Goal: Task Accomplishment & Management: Manage account settings

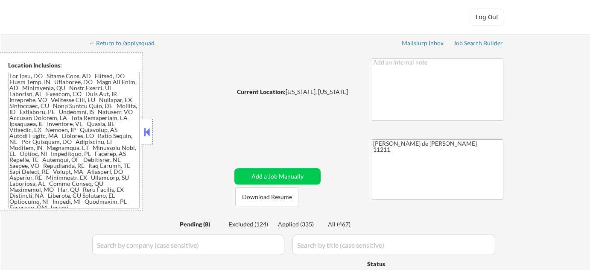
select select ""pending""
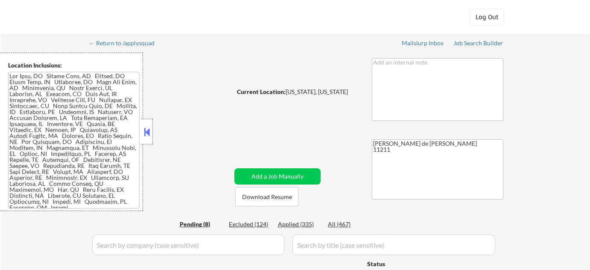
select select ""pending""
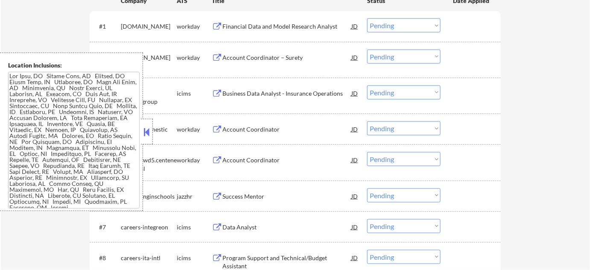
scroll to position [271, 0]
click at [147, 134] on button at bounding box center [146, 131] width 9 height 13
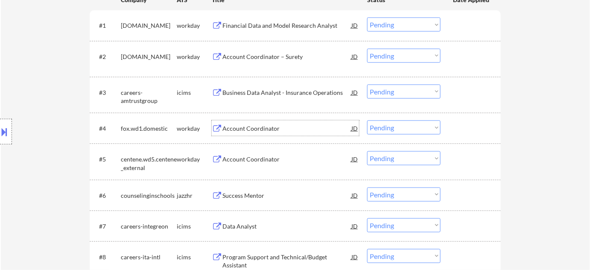
click at [257, 127] on div "Account Coordinator" at bounding box center [286, 128] width 129 height 9
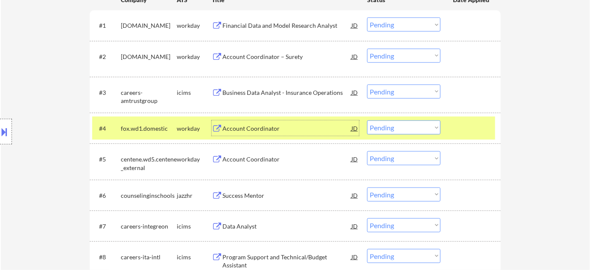
click at [259, 128] on div "Account Coordinator" at bounding box center [286, 128] width 129 height 9
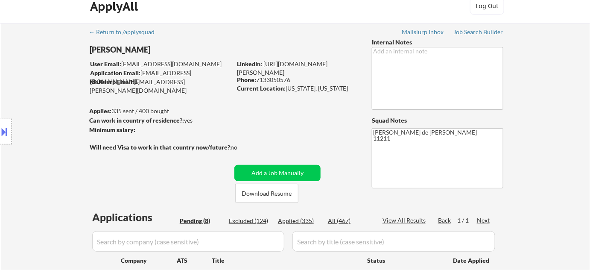
scroll to position [0, 0]
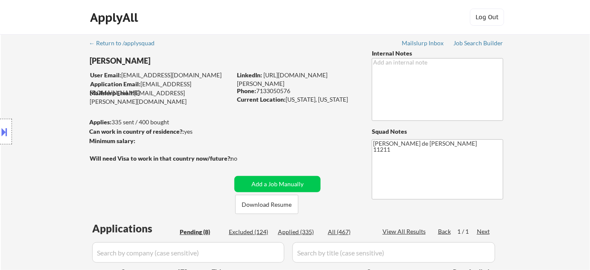
click at [260, 92] on div "Phone: [PHONE_NUMBER]" at bounding box center [297, 91] width 121 height 9
drag, startPoint x: 258, startPoint y: 90, endPoint x: 294, endPoint y: 89, distance: 35.9
click at [294, 89] on div "Phone: [PHONE_NUMBER]" at bounding box center [297, 91] width 121 height 9
copy div "7133050576"
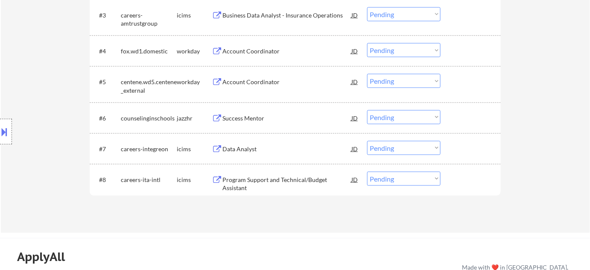
scroll to position [310, 0]
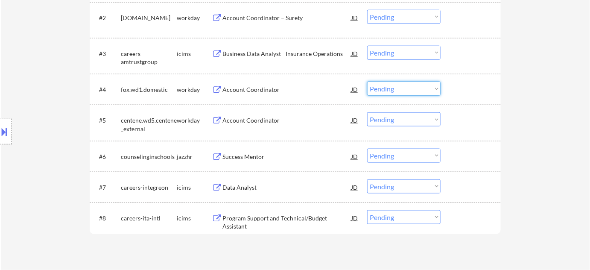
click at [390, 87] on select "Choose an option... Pending Applied Excluded (Questions) Excluded (Expired) Exc…" at bounding box center [403, 89] width 73 height 14
click at [367, 82] on select "Choose an option... Pending Applied Excluded (Questions) Excluded (Expired) Exc…" at bounding box center [403, 89] width 73 height 14
select select ""pending""
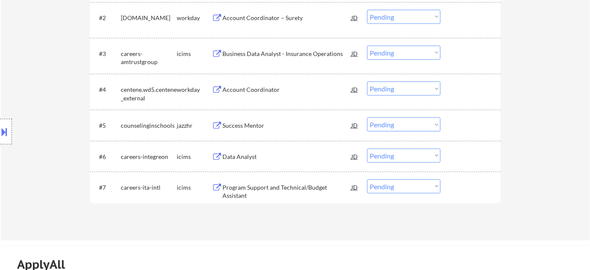
click at [277, 14] on div "Account Coordinator – Surety" at bounding box center [286, 18] width 129 height 9
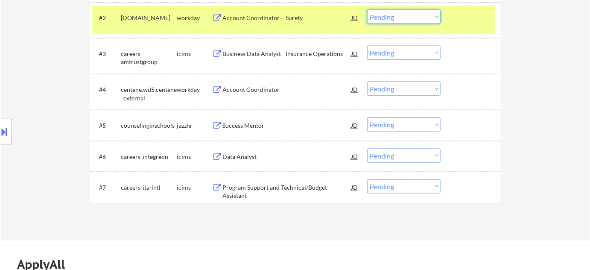
drag, startPoint x: 402, startPoint y: 11, endPoint x: 401, endPoint y: 18, distance: 7.9
click at [402, 11] on select "Choose an option... Pending Applied Excluded (Questions) Excluded (Expired) Exc…" at bounding box center [403, 17] width 73 height 14
click at [367, 10] on select "Choose an option... Pending Applied Excluded (Questions) Excluded (Expired) Exc…" at bounding box center [403, 17] width 73 height 14
select select ""pending""
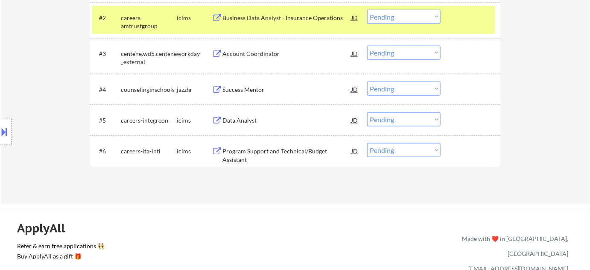
scroll to position [194, 0]
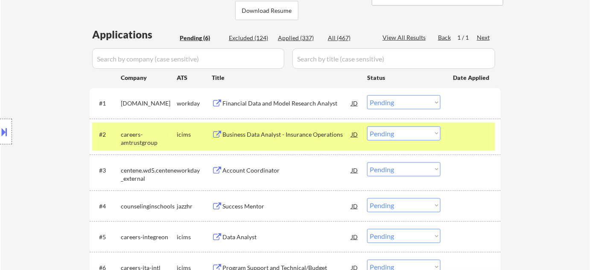
click at [287, 107] on div "Financial Data and Model Research Analyst" at bounding box center [286, 103] width 129 height 9
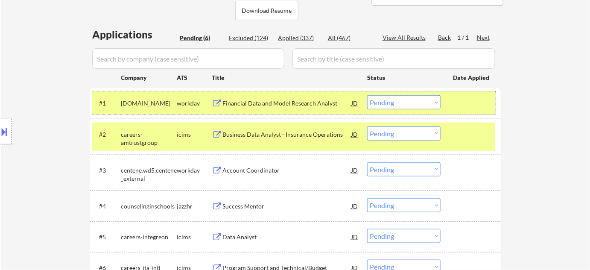
click at [391, 93] on div "#1 [DOMAIN_NAME] workday Financial Data and Model Research Analyst JD Choose an…" at bounding box center [293, 102] width 403 height 23
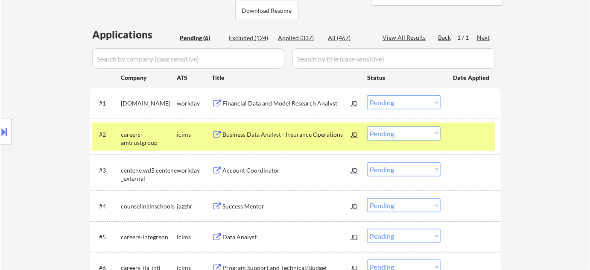
click at [404, 104] on select "Choose an option... Pending Applied Excluded (Questions) Excluded (Expired) Exc…" at bounding box center [403, 102] width 73 height 14
click at [367, 95] on select "Choose an option... Pending Applied Excluded (Questions) Excluded (Expired) Exc…" at bounding box center [403, 102] width 73 height 14
click at [291, 135] on div "Business Data Analyst - Insurance Operations" at bounding box center [286, 134] width 129 height 9
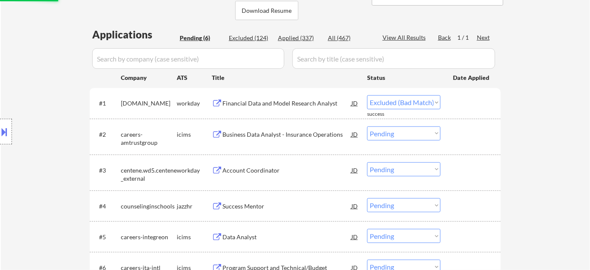
select select ""pending""
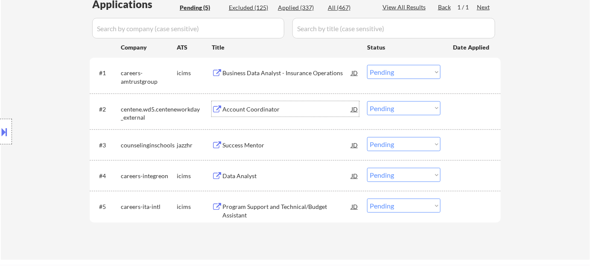
scroll to position [233, 0]
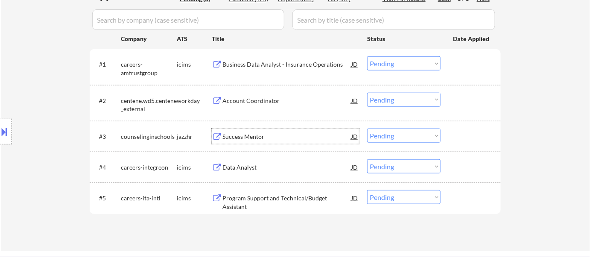
click at [248, 134] on div "Success Mentor" at bounding box center [286, 136] width 129 height 9
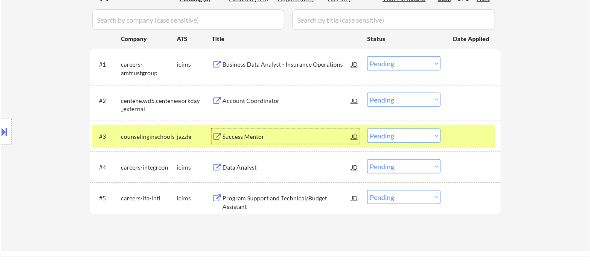
click at [415, 137] on select "Choose an option... Pending Applied Excluded (Questions) Excluded (Expired) Exc…" at bounding box center [403, 135] width 73 height 14
click at [367, 128] on select "Choose an option... Pending Applied Excluded (Questions) Excluded (Expired) Exc…" at bounding box center [403, 135] width 73 height 14
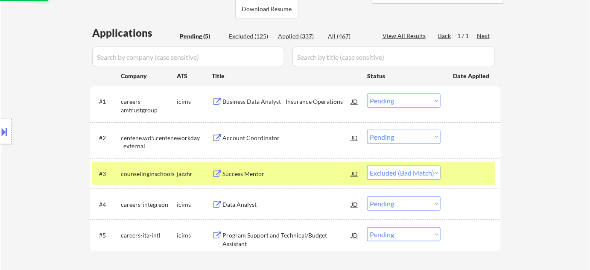
scroll to position [194, 0]
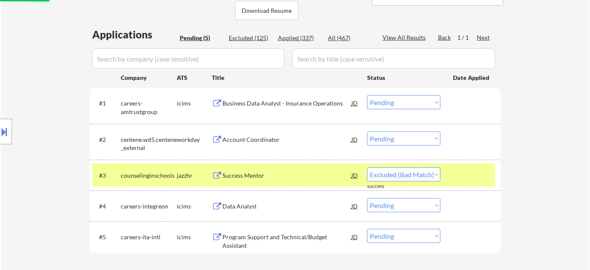
select select ""pending""
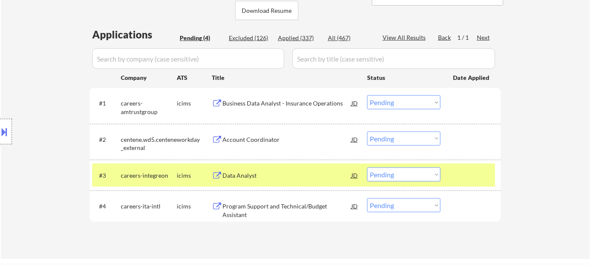
click at [254, 170] on div "Data Analyst" at bounding box center [286, 174] width 129 height 15
